Goal: Task Accomplishment & Management: Use online tool/utility

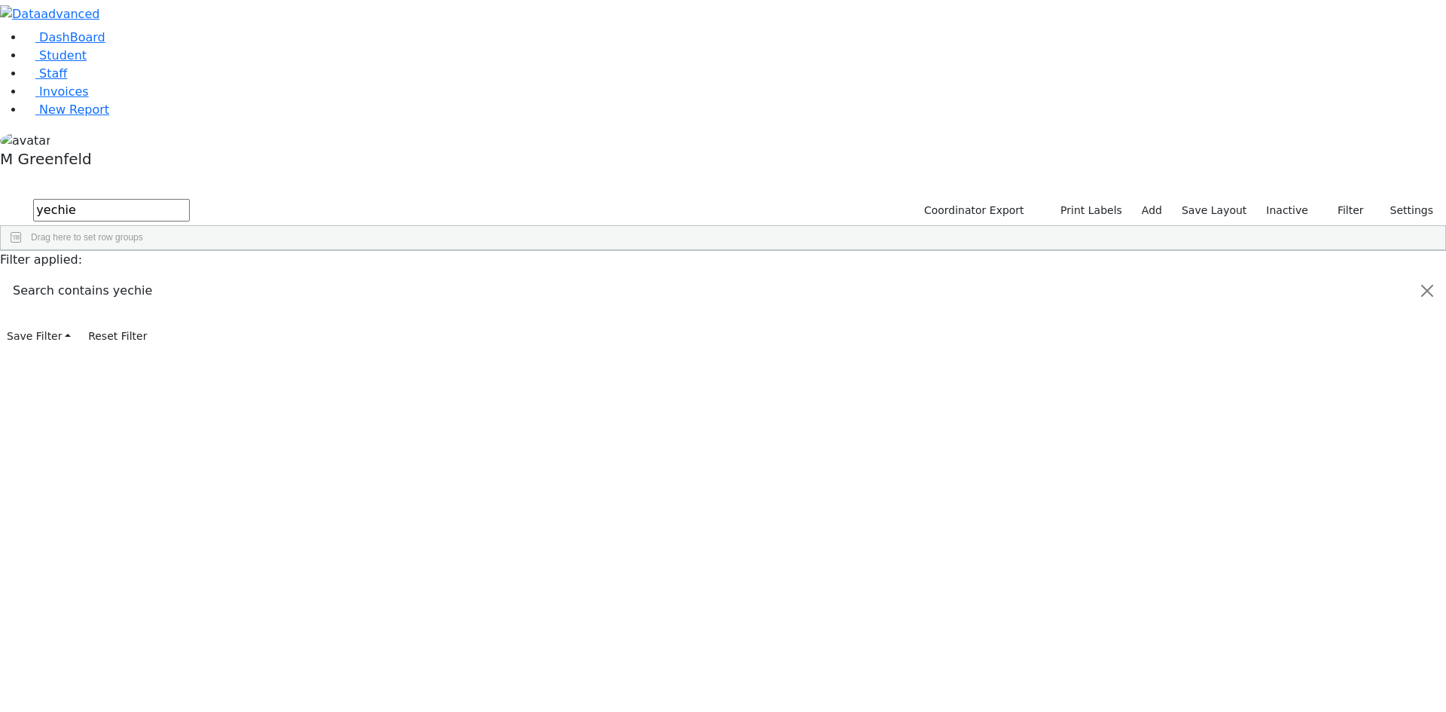
click at [1290, 199] on label "Inactive" at bounding box center [1287, 210] width 56 height 23
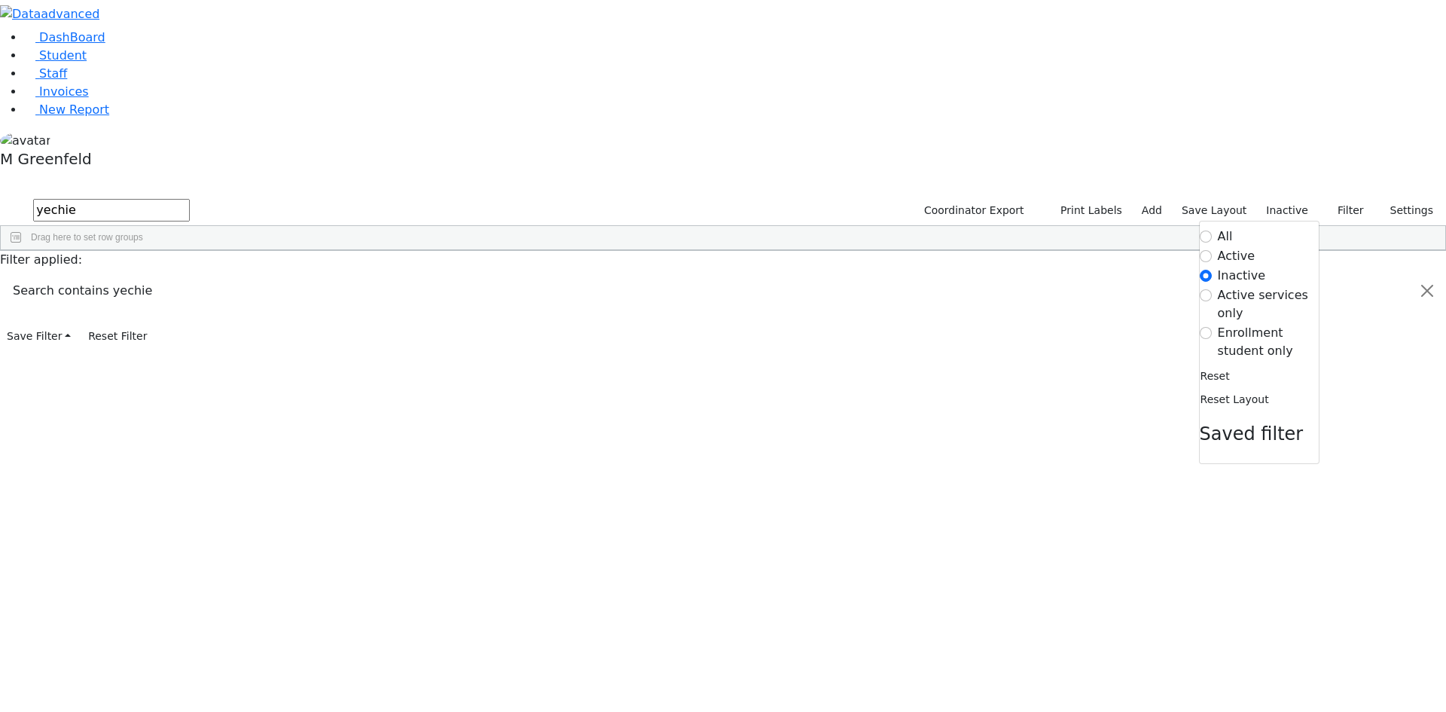
click at [1238, 324] on label "Enrollment student only" at bounding box center [1268, 342] width 101 height 36
click at [1212, 327] on input "Enrollment student only" at bounding box center [1206, 333] width 12 height 12
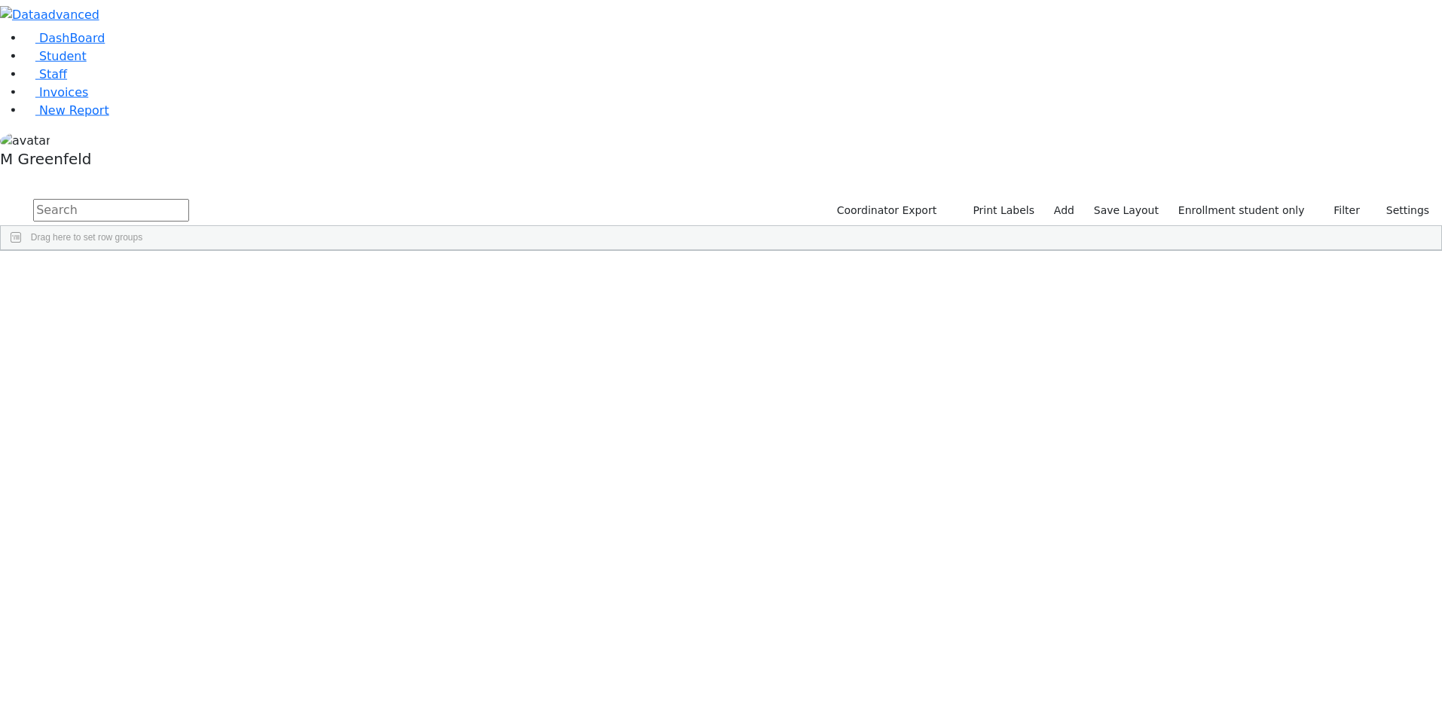
scroll to position [344, 0]
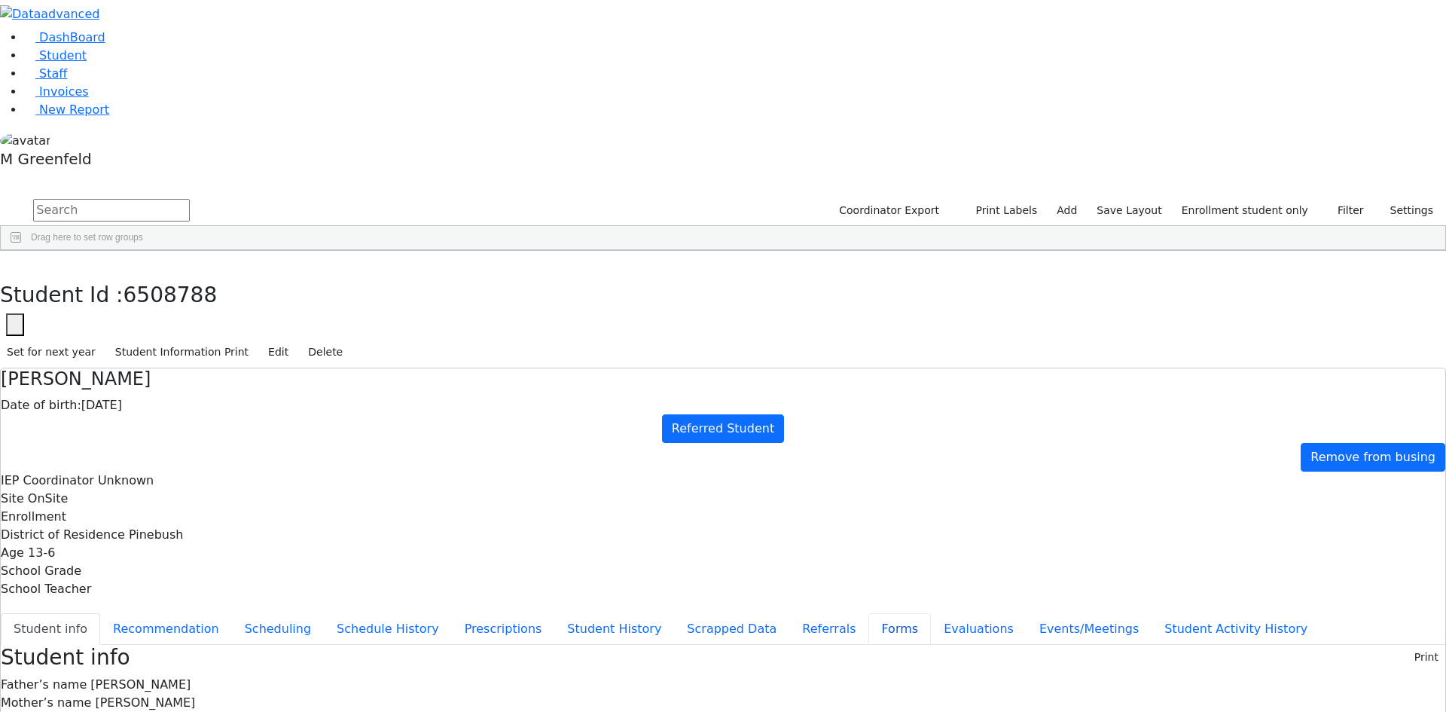
click at [869, 613] on button "Forms" at bounding box center [900, 629] width 63 height 32
type input "[PERSON_NAME]"
